Goal: Task Accomplishment & Management: Manage account settings

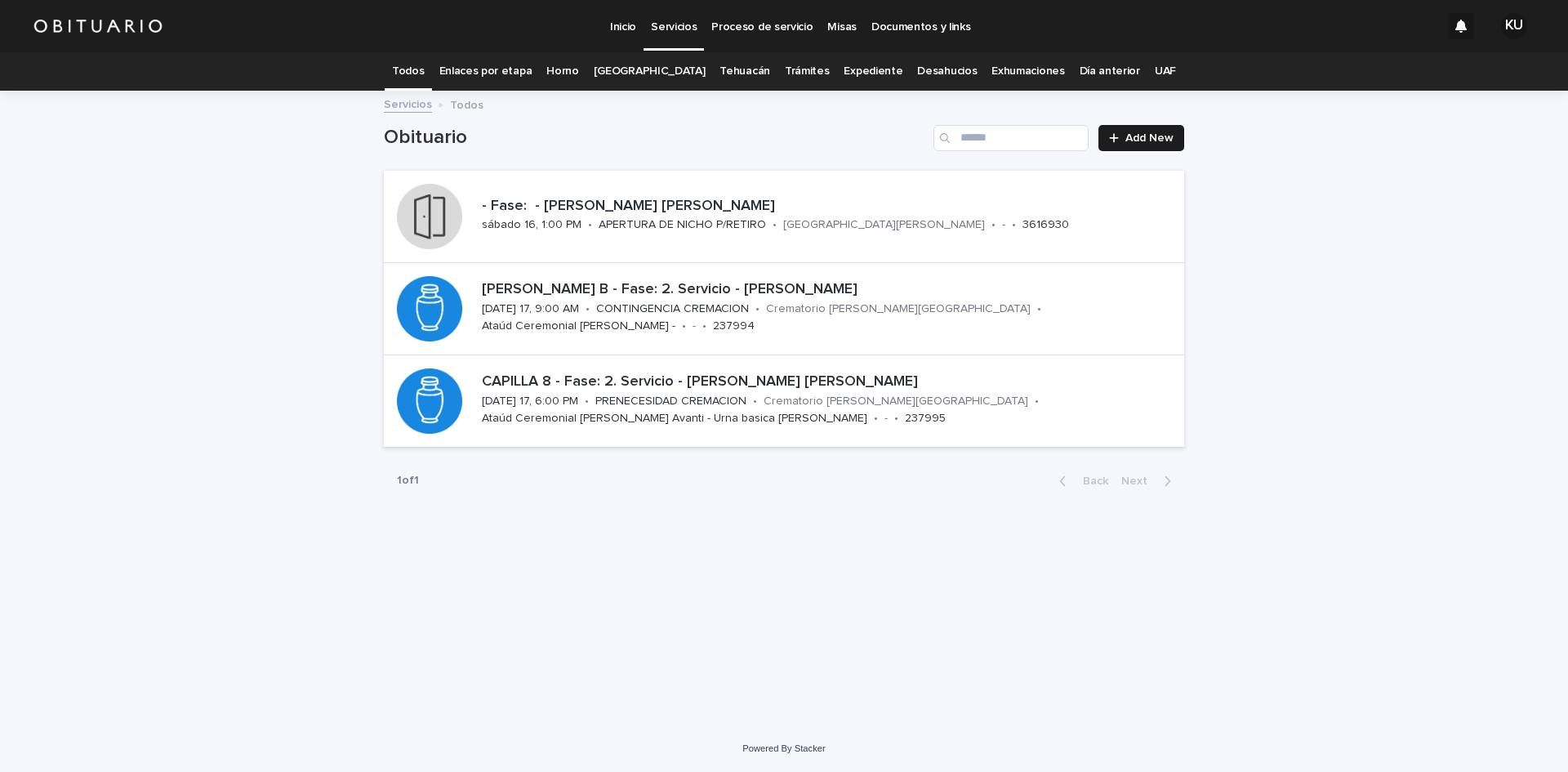
click at [424, 70] on link "Todos" at bounding box center [408, 71] width 32 height 38
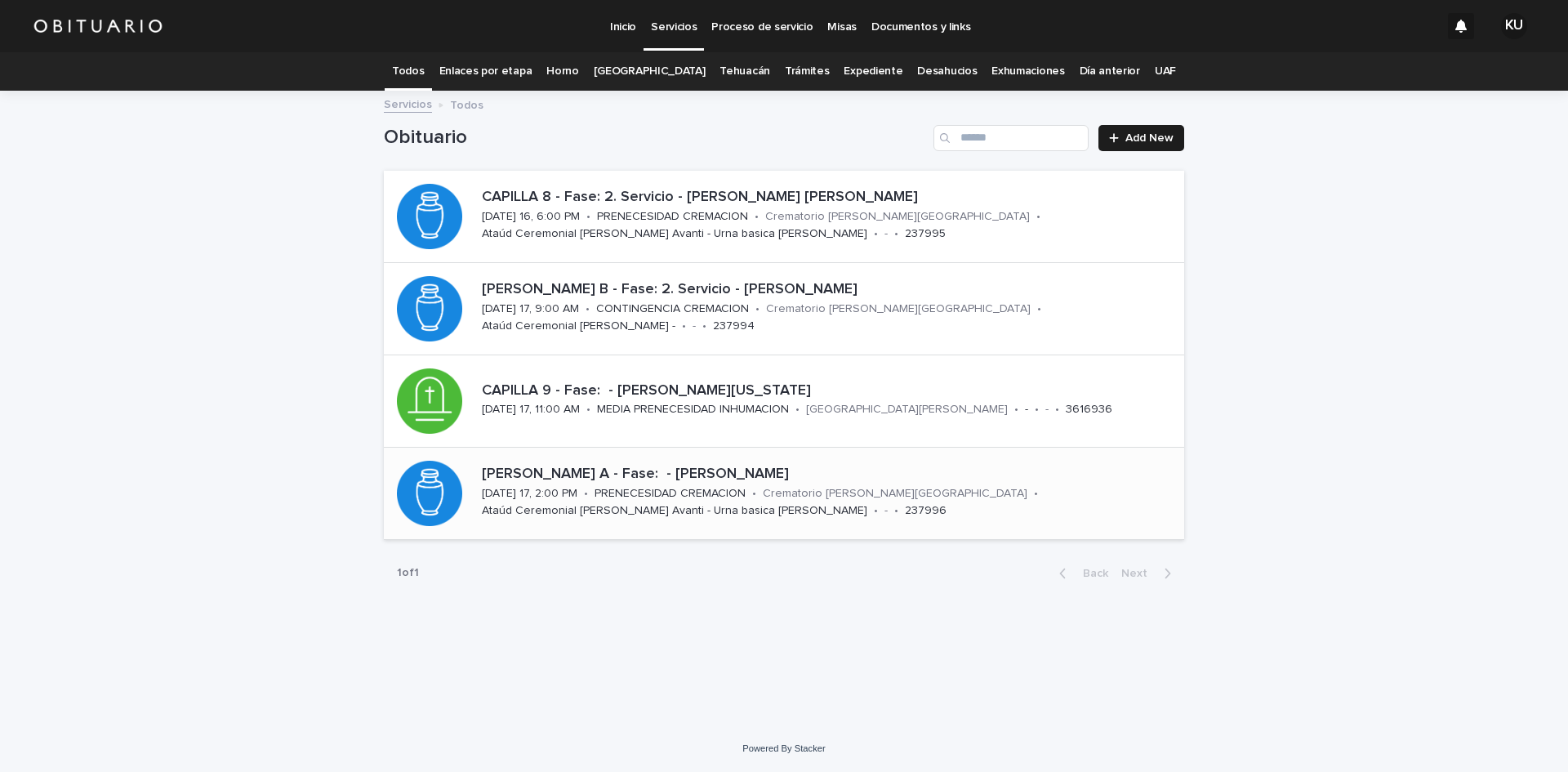
click at [773, 465] on div "[PERSON_NAME] A - Fase: - [PERSON_NAME]" at bounding box center [829, 474] width 696 height 21
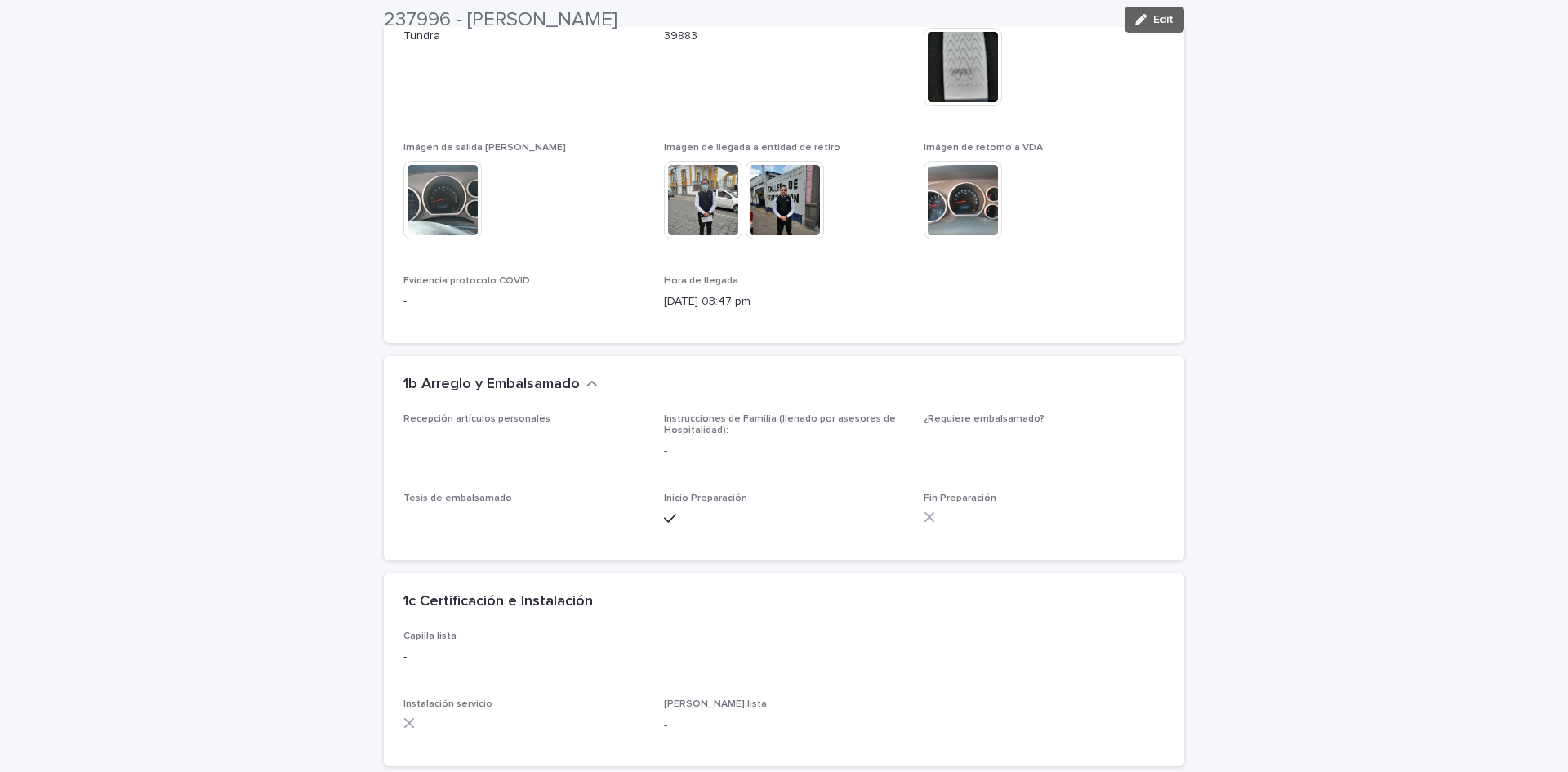
scroll to position [3296, 0]
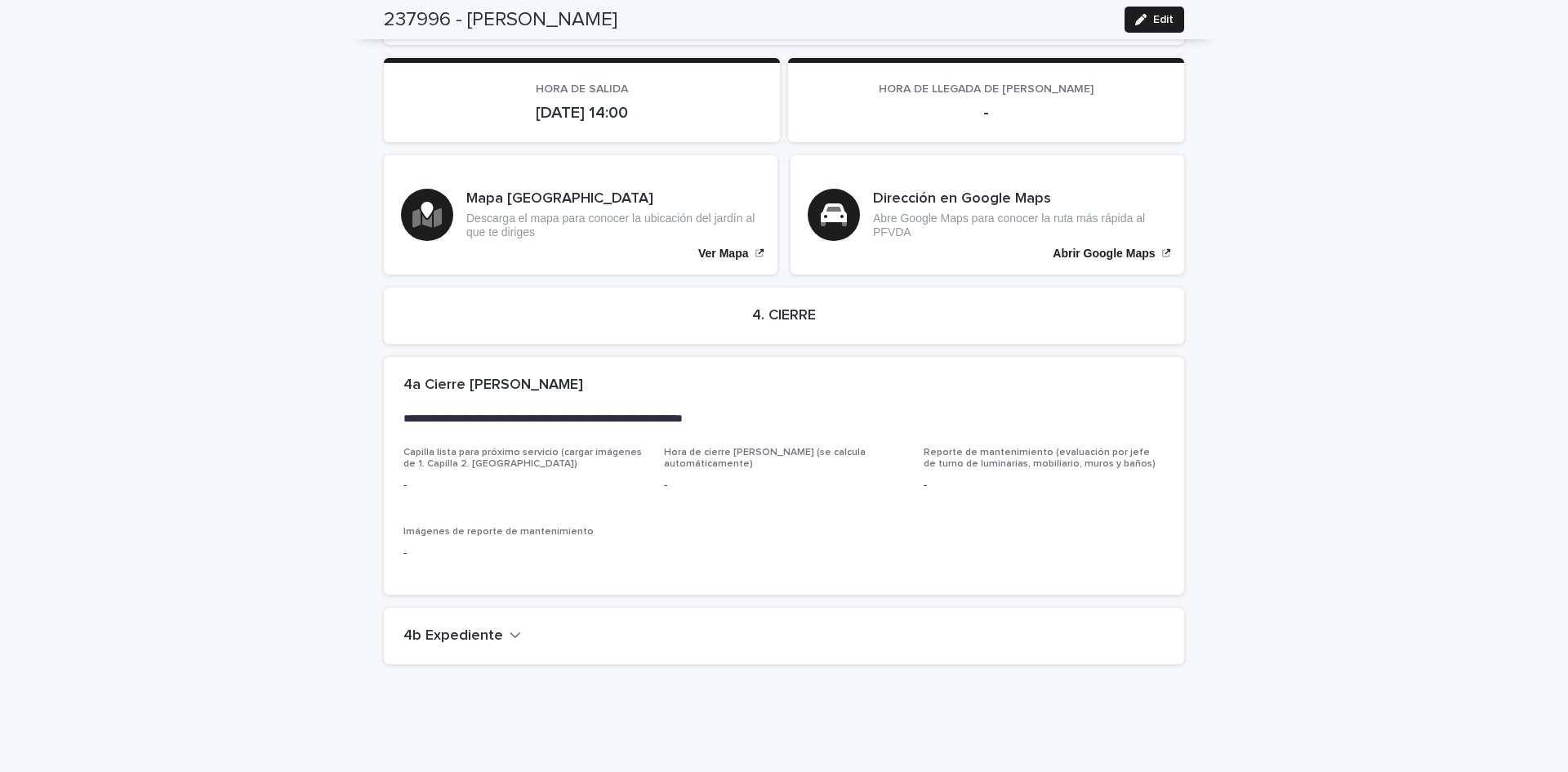
click at [492, 627] on button "4b Expediente" at bounding box center [462, 636] width 117 height 18
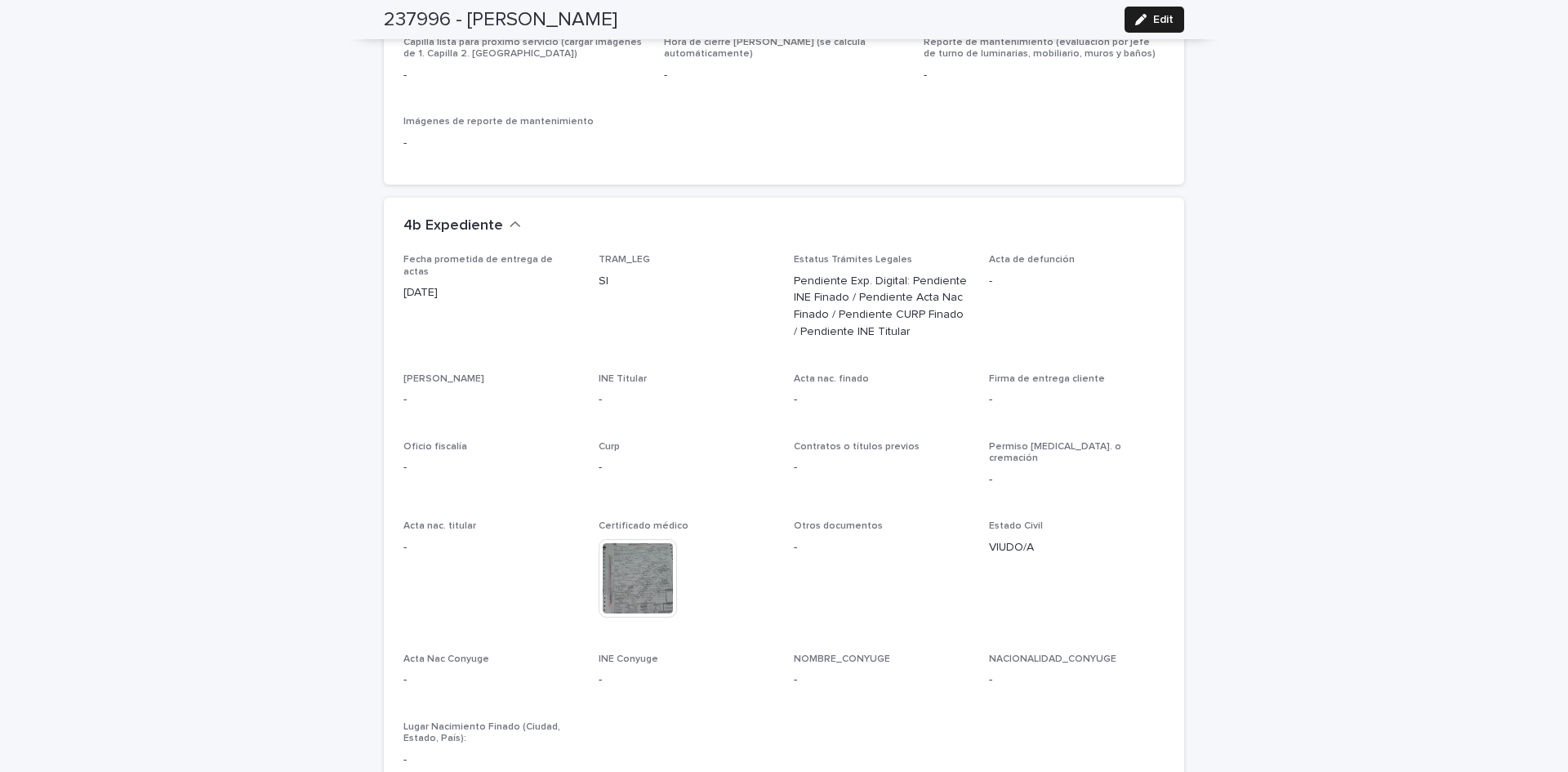
scroll to position [3831, 0]
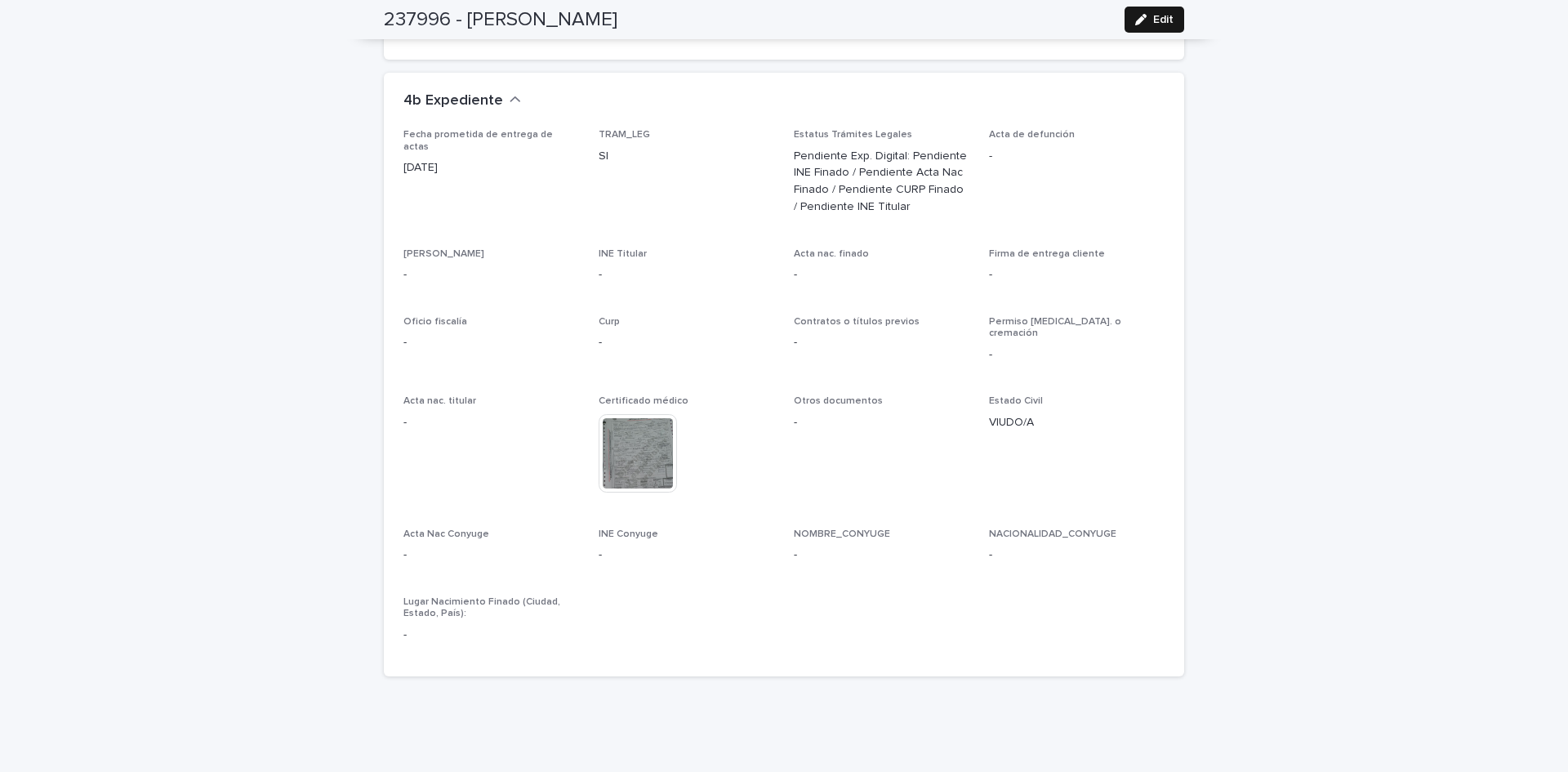
click at [1135, 20] on icon "button" at bounding box center [1141, 20] width 12 height 12
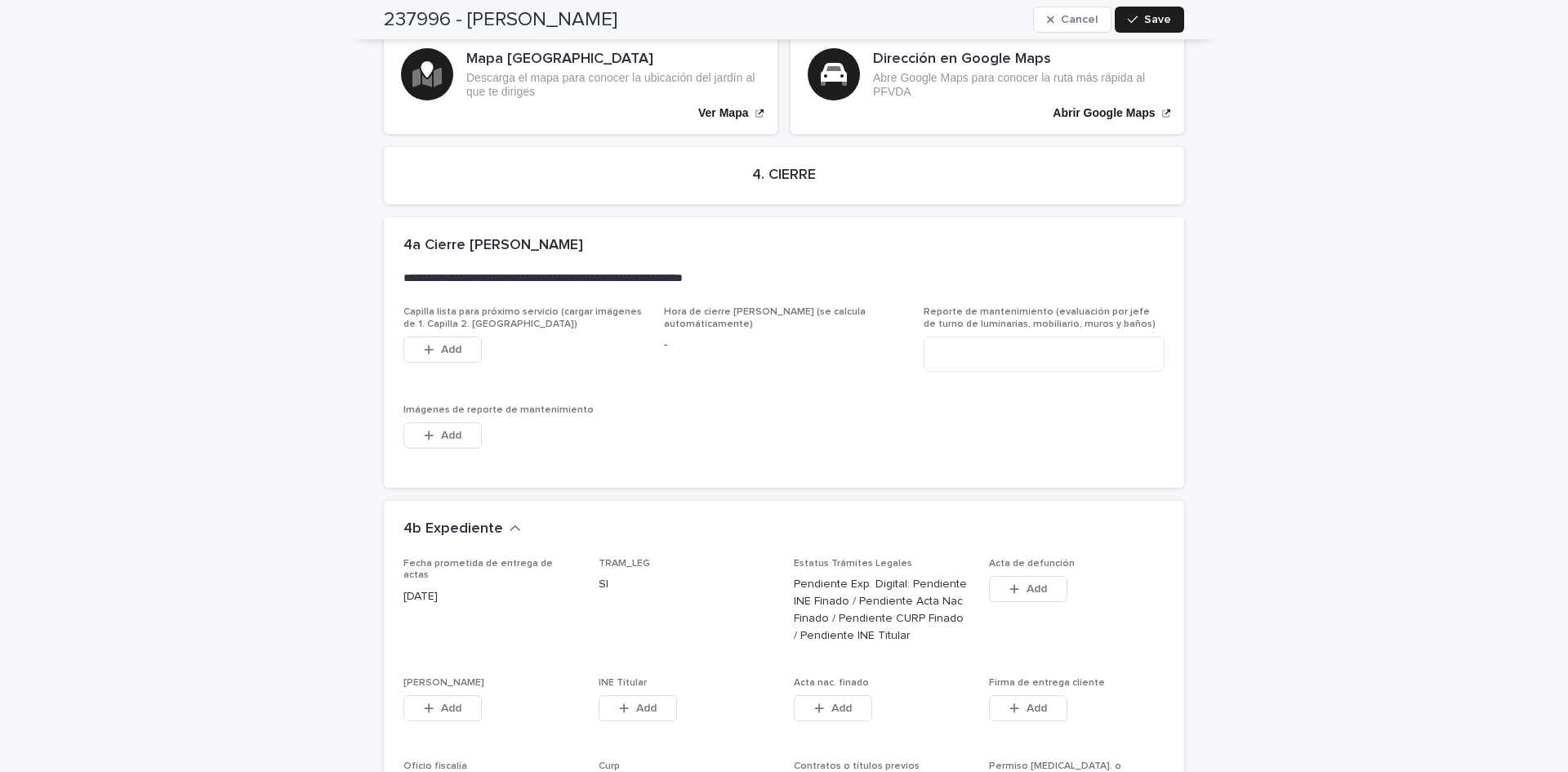
scroll to position [4333, 0]
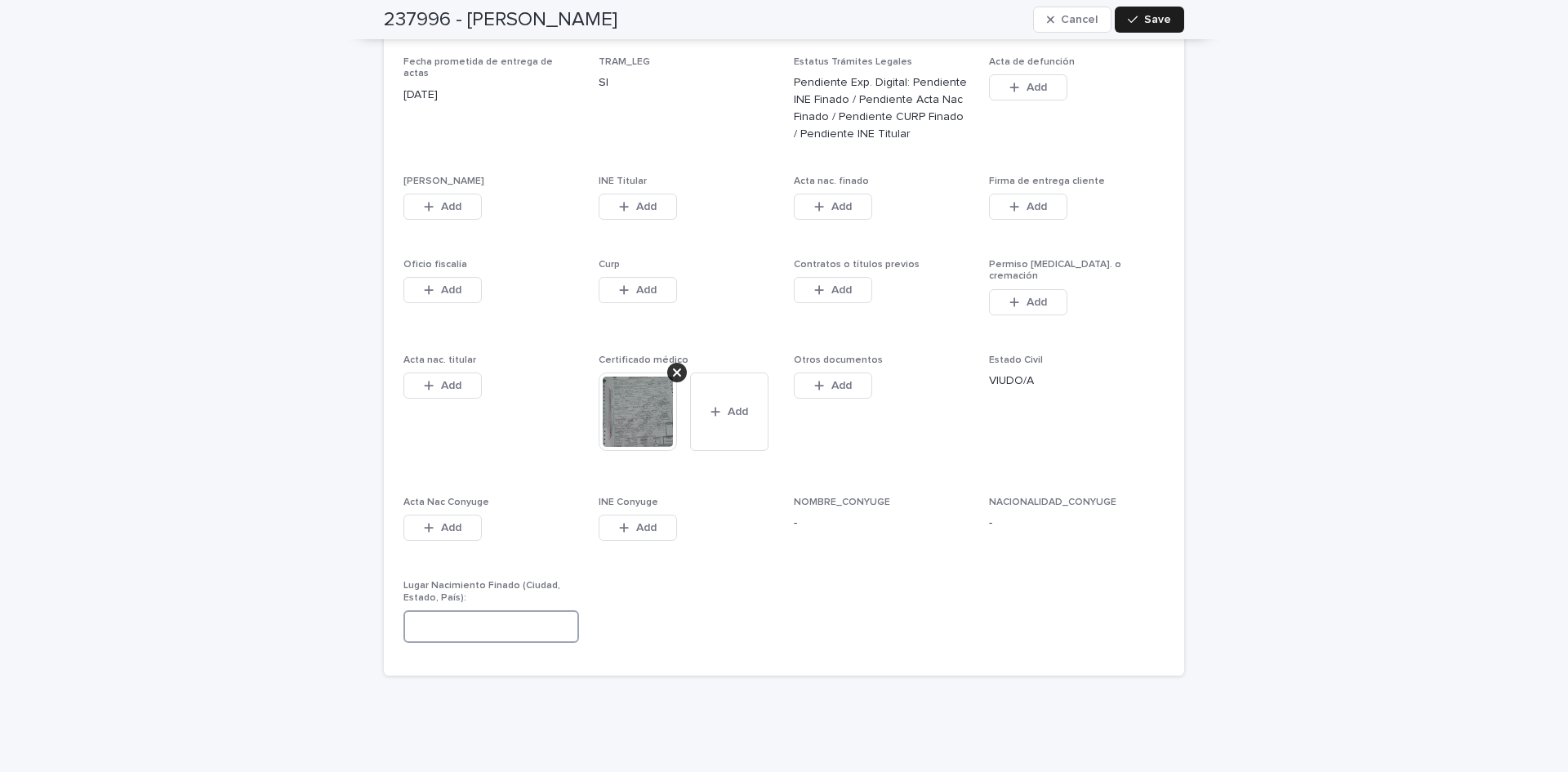
click at [535, 611] on input at bounding box center [491, 627] width 176 height 33
type input "**********"
click at [1156, 17] on span "Save" at bounding box center [1157, 20] width 27 height 12
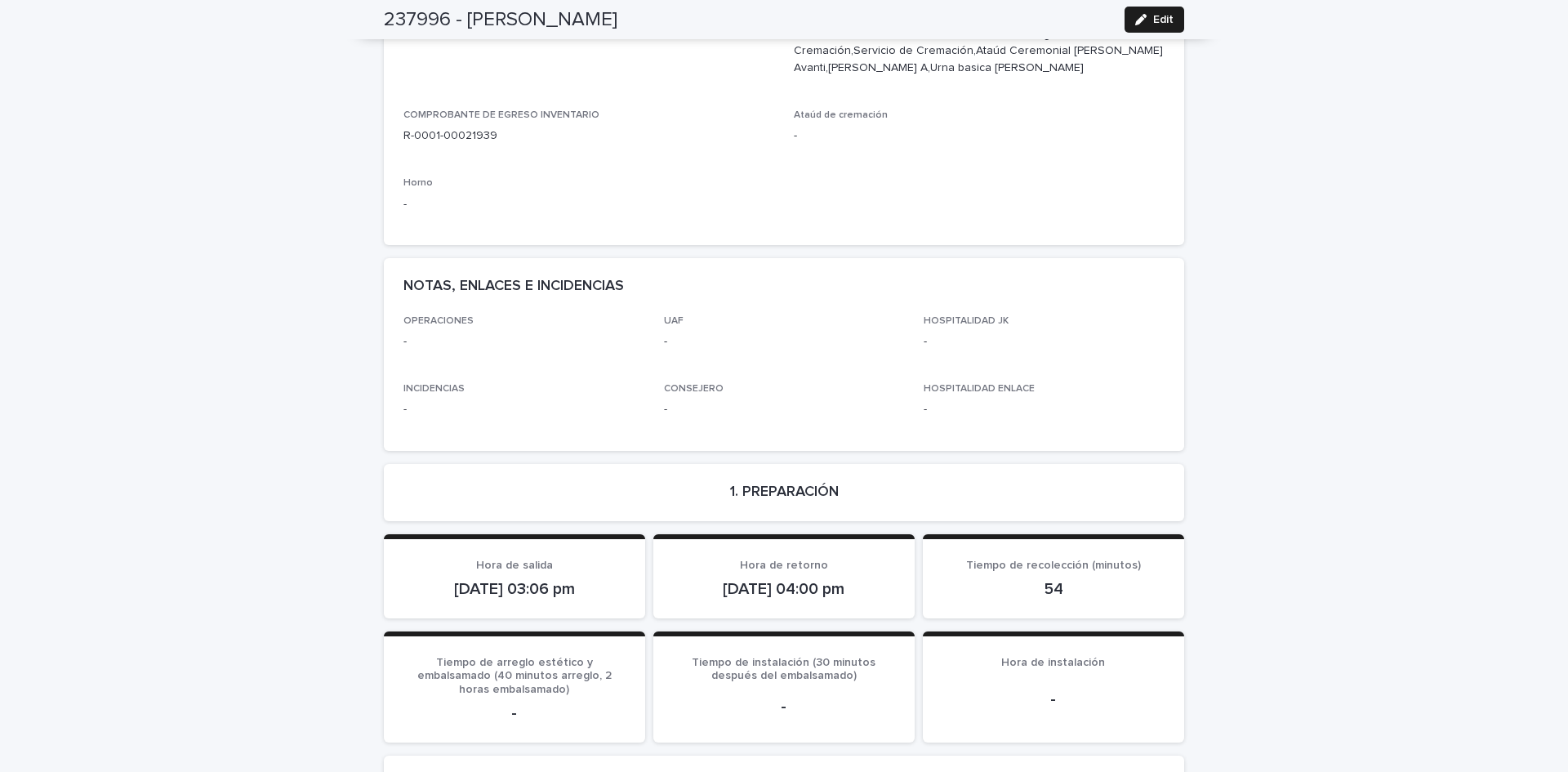
scroll to position [0, 0]
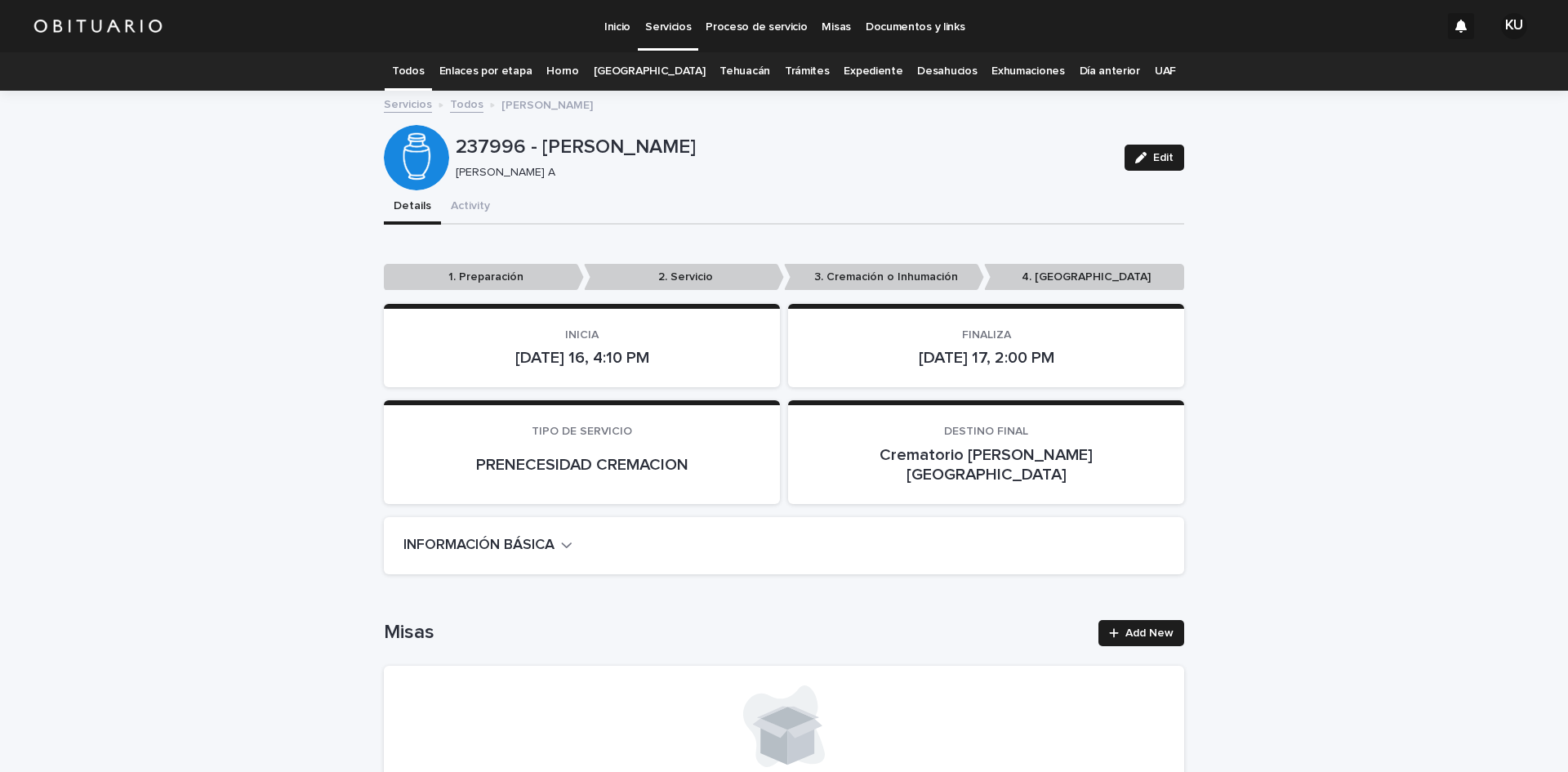
click at [424, 69] on link "Todos" at bounding box center [408, 71] width 32 height 38
